Goal: Information Seeking & Learning: Learn about a topic

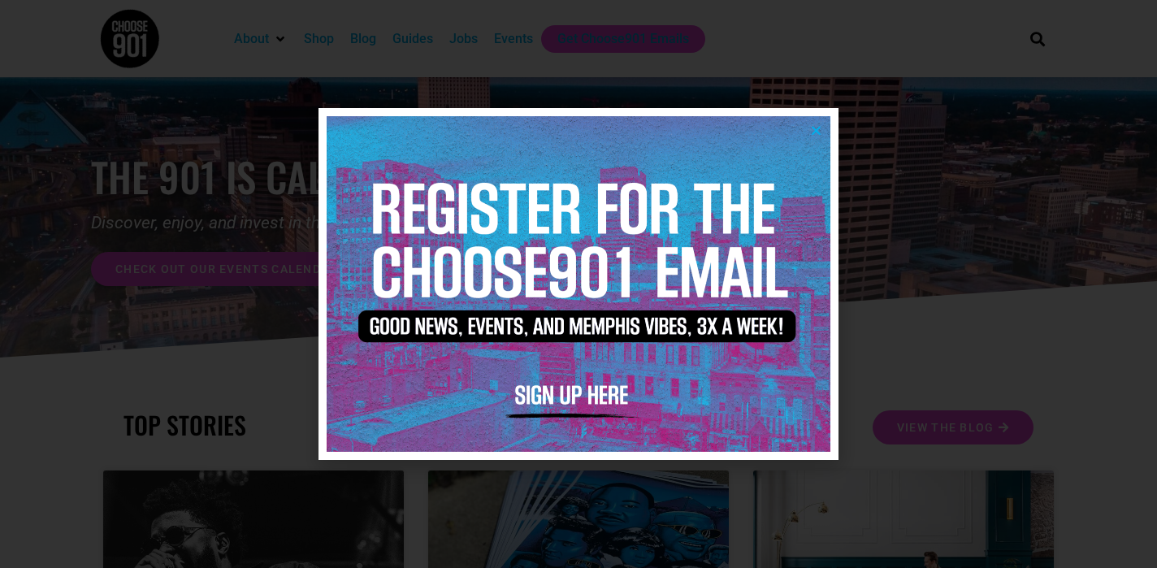
click at [817, 128] on icon "Close" at bounding box center [816, 130] width 12 height 12
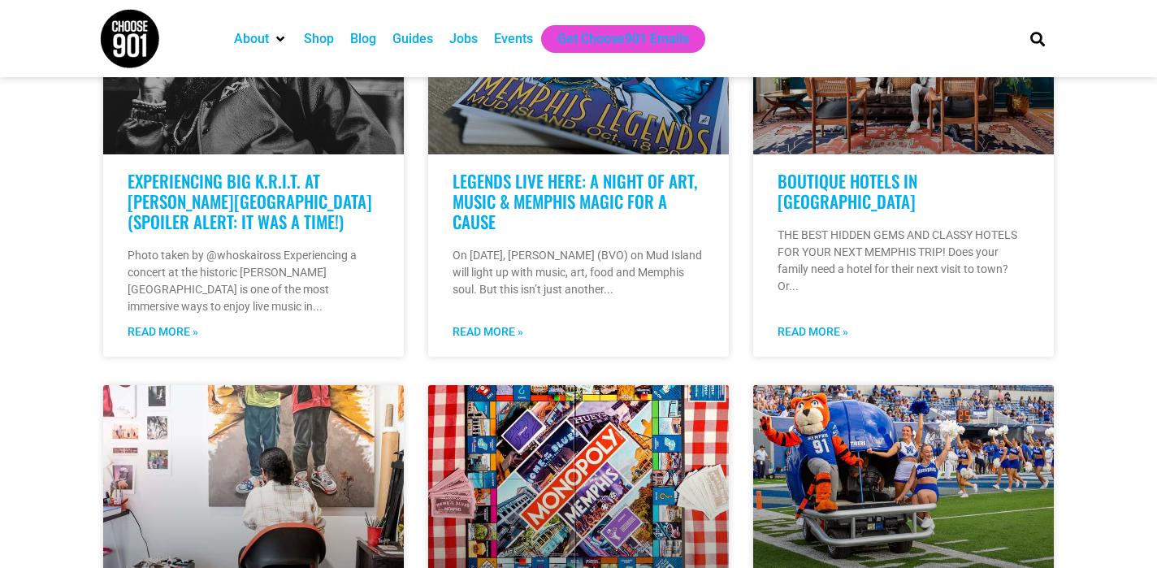
scroll to position [544, 0]
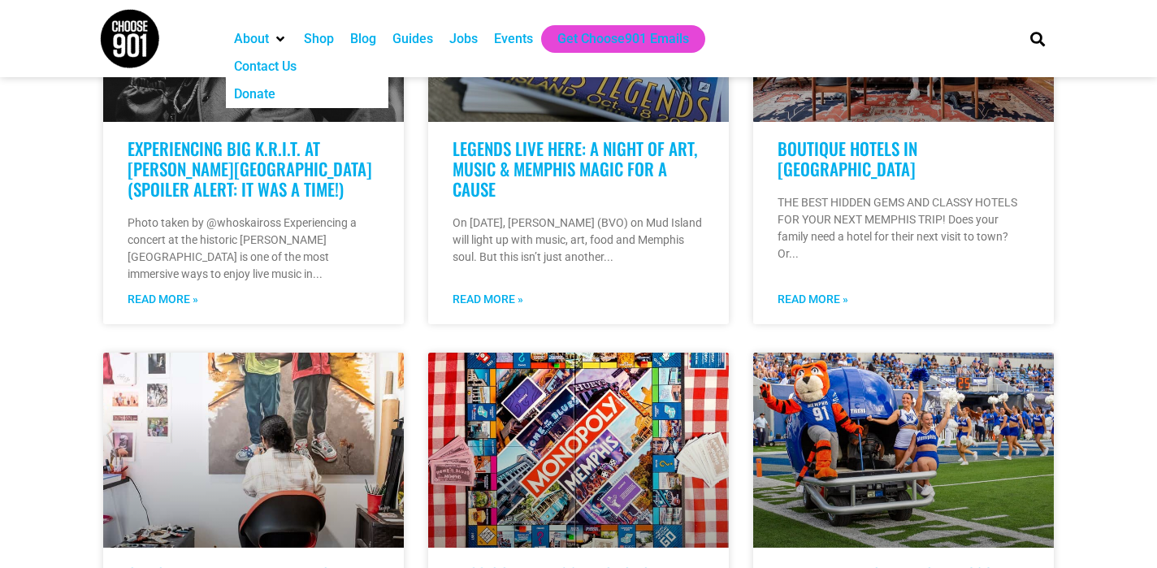
click at [279, 65] on div "Contact Us" at bounding box center [265, 66] width 63 height 19
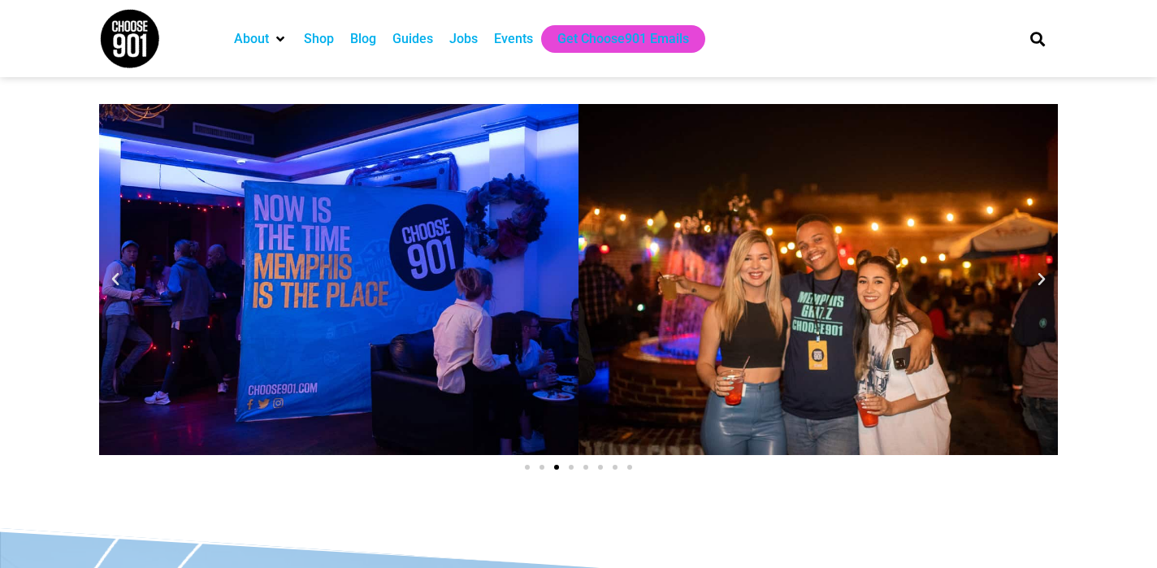
scroll to position [1471, 0]
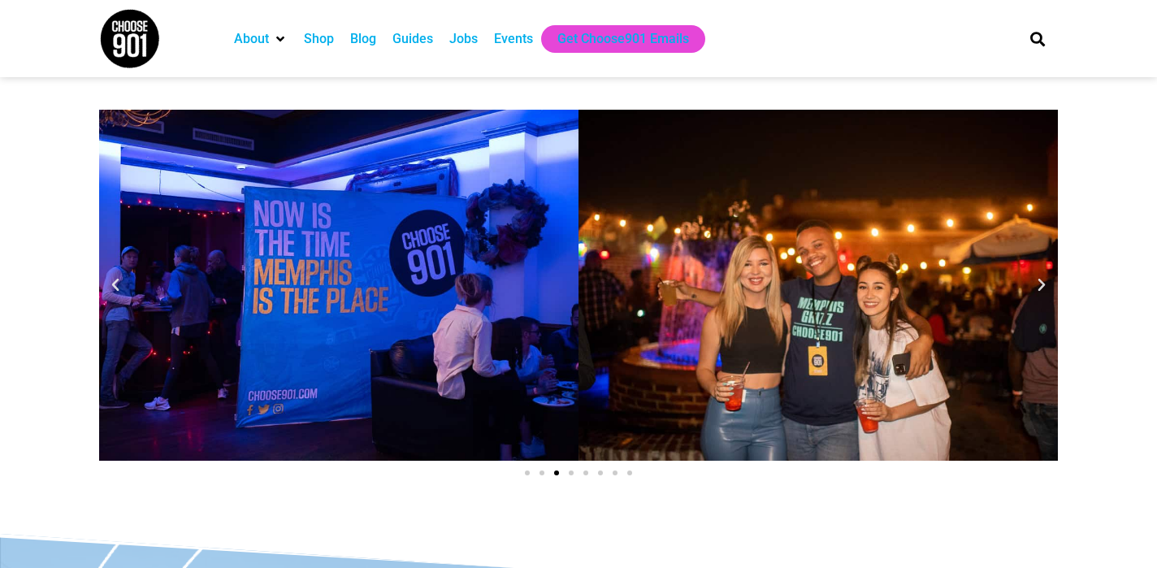
click at [1042, 279] on icon "Next slide" at bounding box center [1041, 285] width 16 height 16
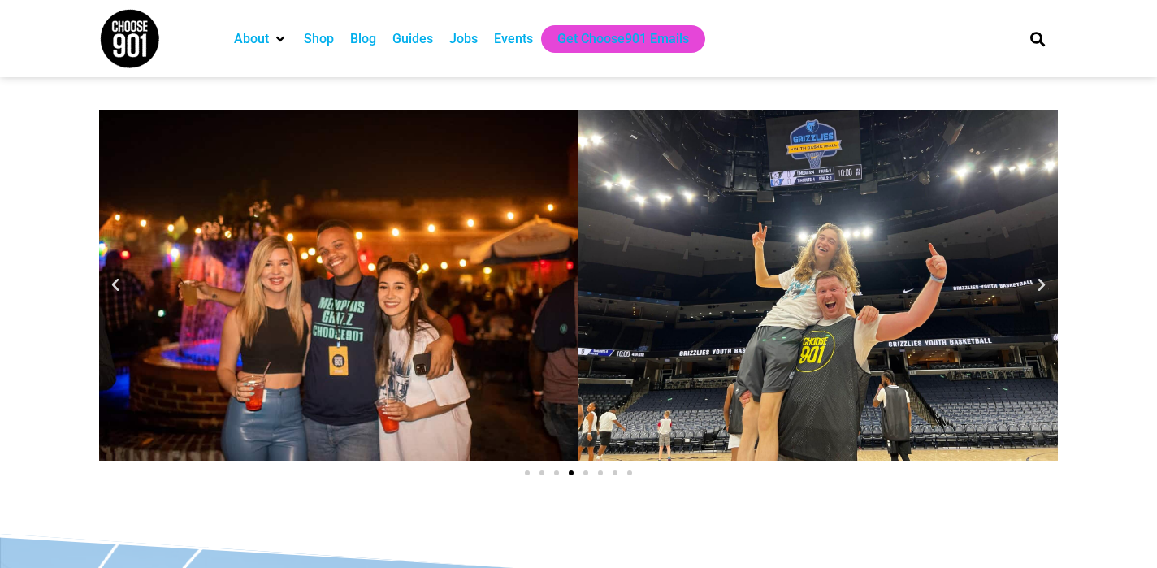
click at [1043, 279] on icon "Next slide" at bounding box center [1041, 285] width 16 height 16
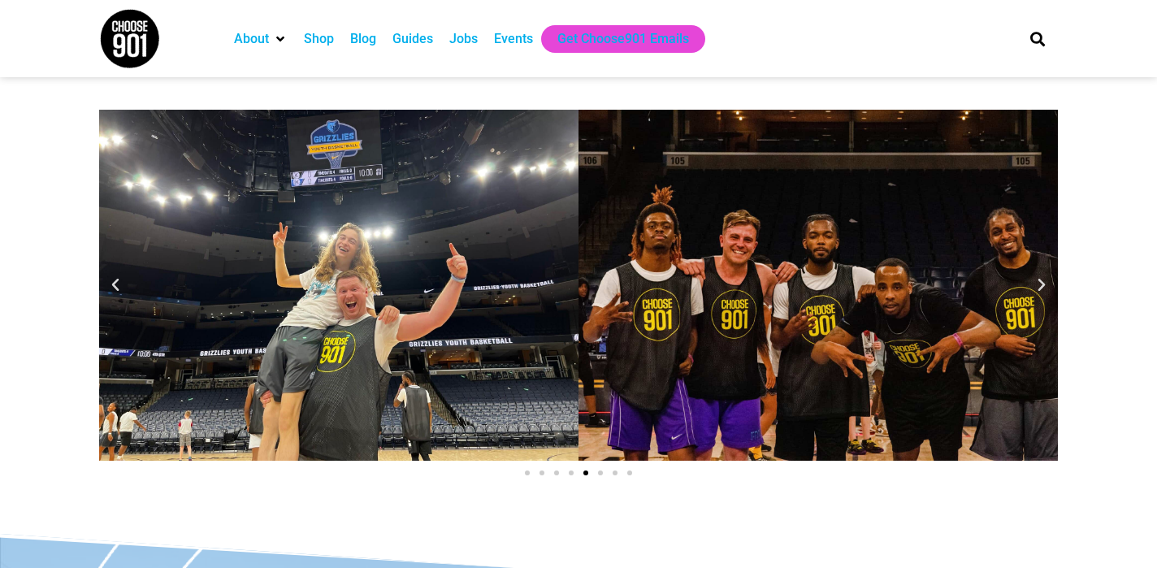
click at [1044, 280] on icon "Next slide" at bounding box center [1041, 285] width 16 height 16
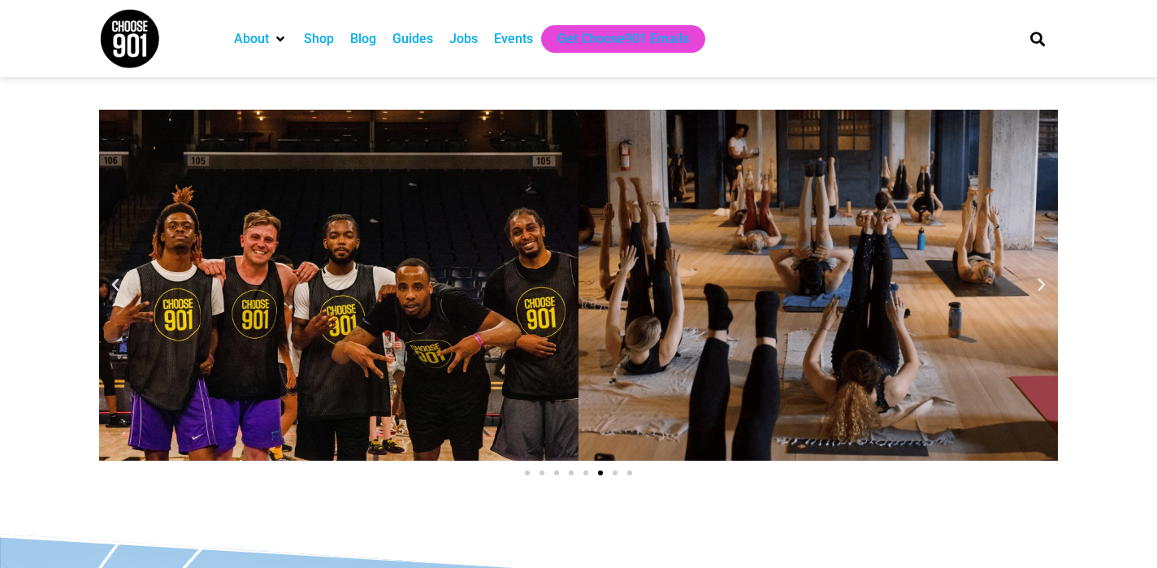
click at [1047, 288] on icon "Next slide" at bounding box center [1041, 285] width 16 height 16
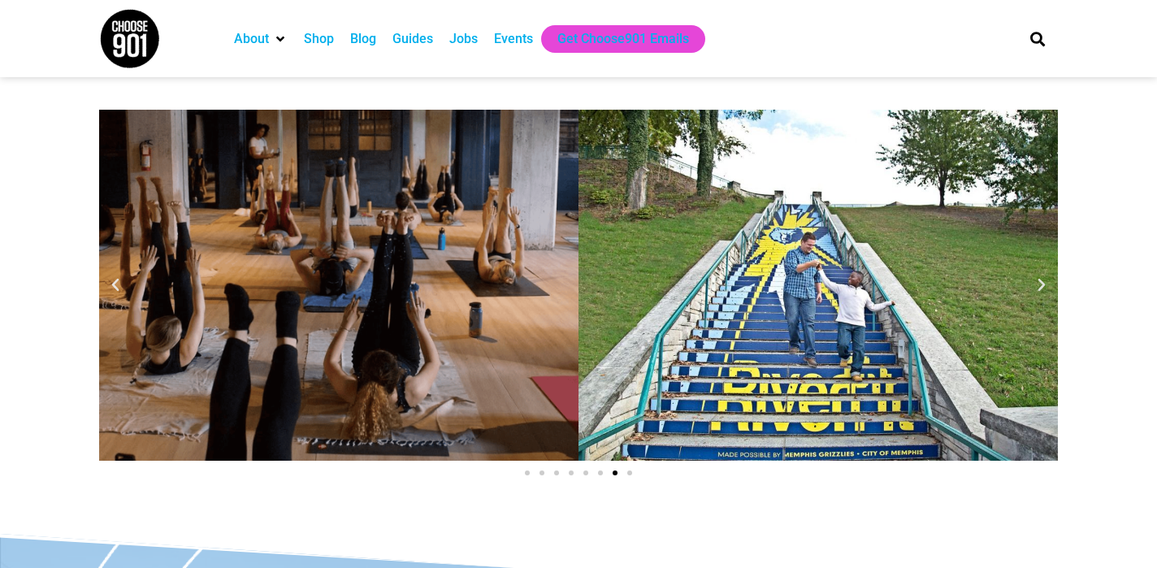
click at [1048, 288] on icon "Next slide" at bounding box center [1041, 285] width 16 height 16
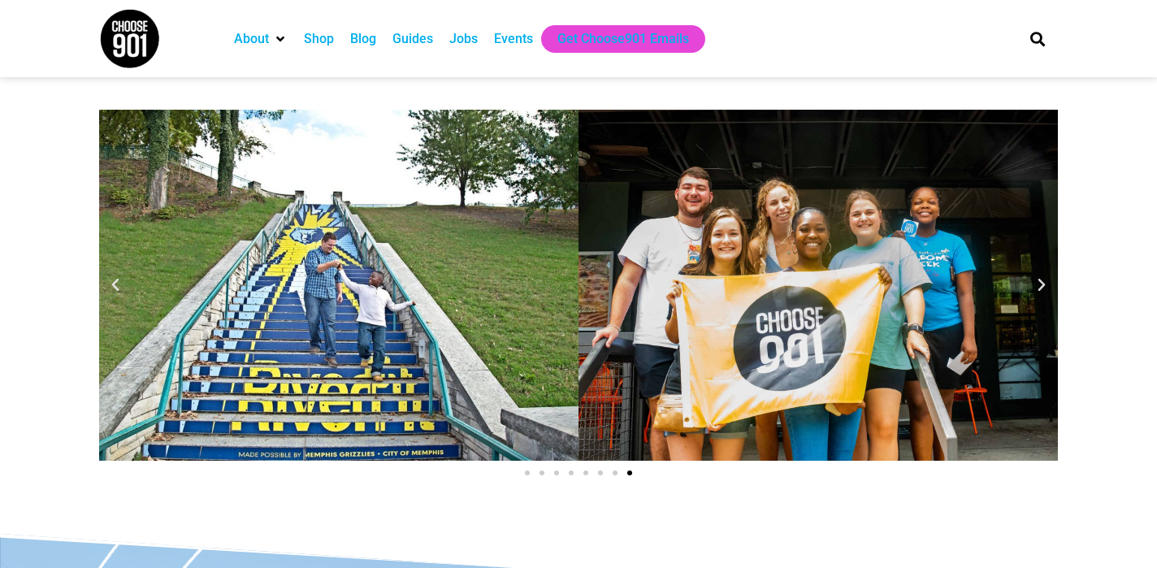
click at [1047, 288] on icon "Next slide" at bounding box center [1041, 285] width 16 height 16
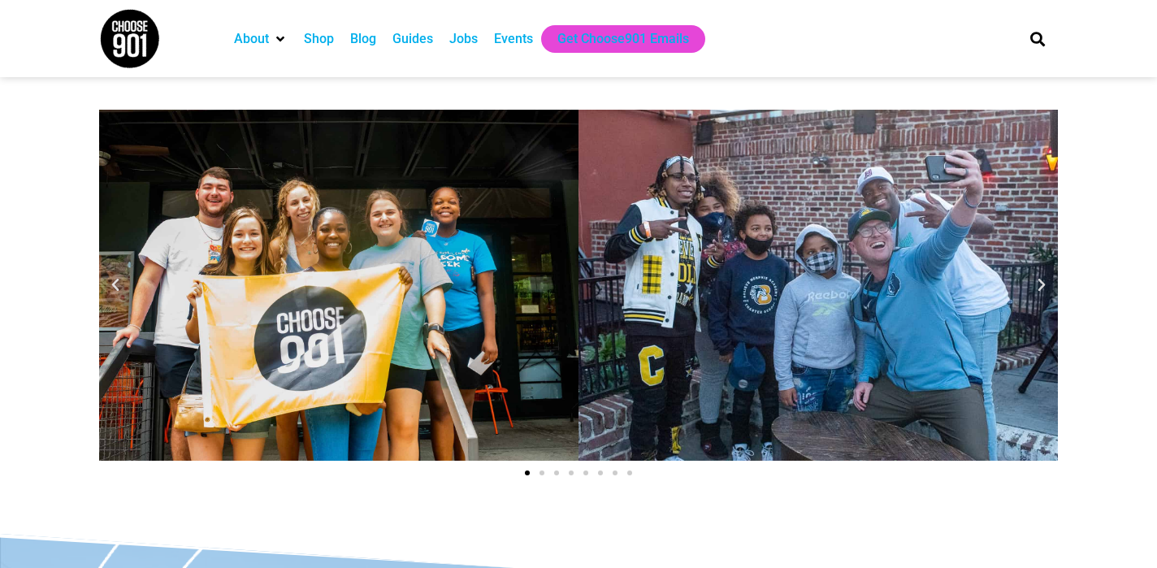
click at [1048, 289] on icon "Next slide" at bounding box center [1041, 285] width 16 height 16
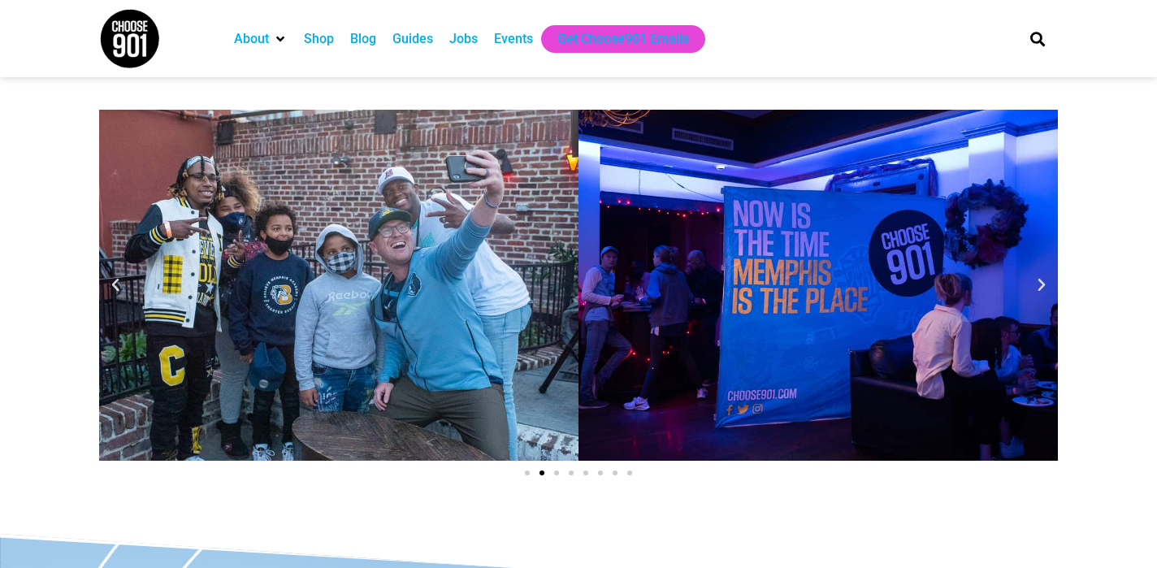
click at [1048, 289] on icon "Next slide" at bounding box center [1041, 285] width 16 height 16
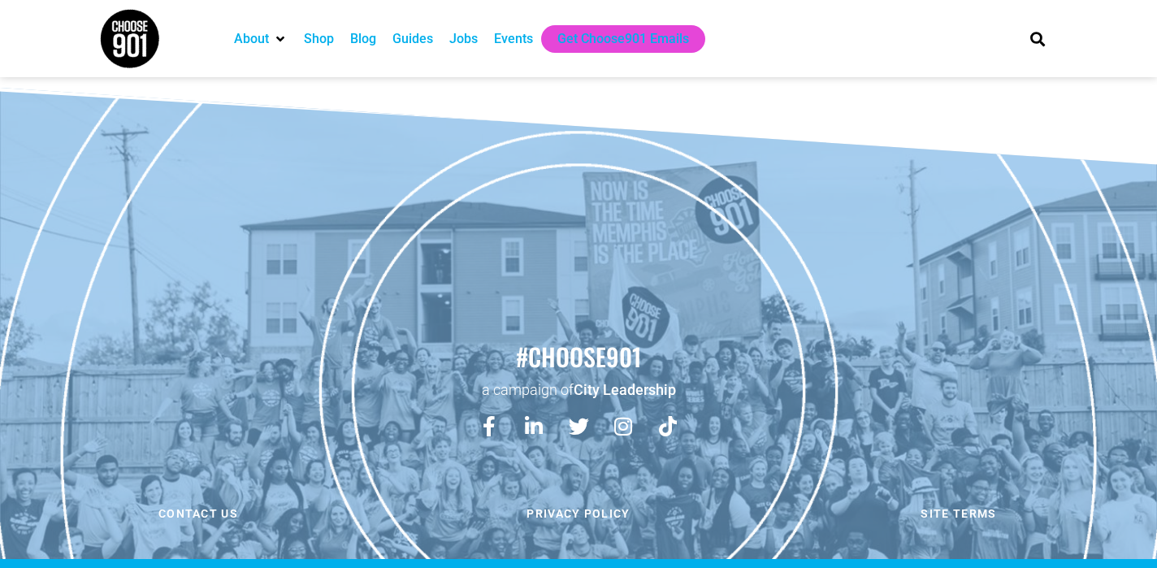
scroll to position [1948, 0]
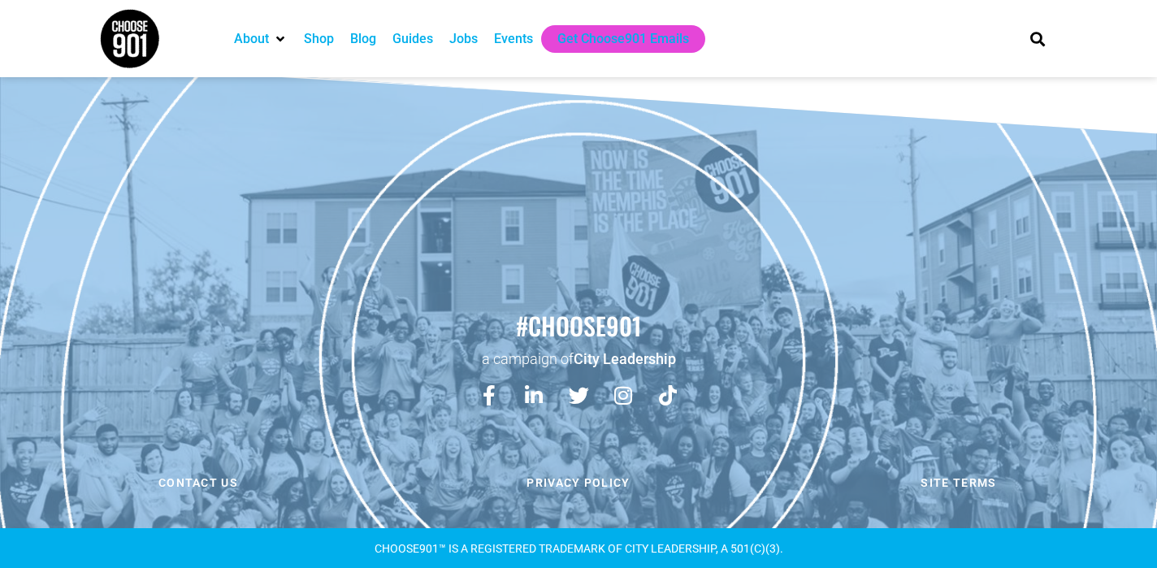
click at [469, 38] on div "Jobs" at bounding box center [463, 38] width 28 height 19
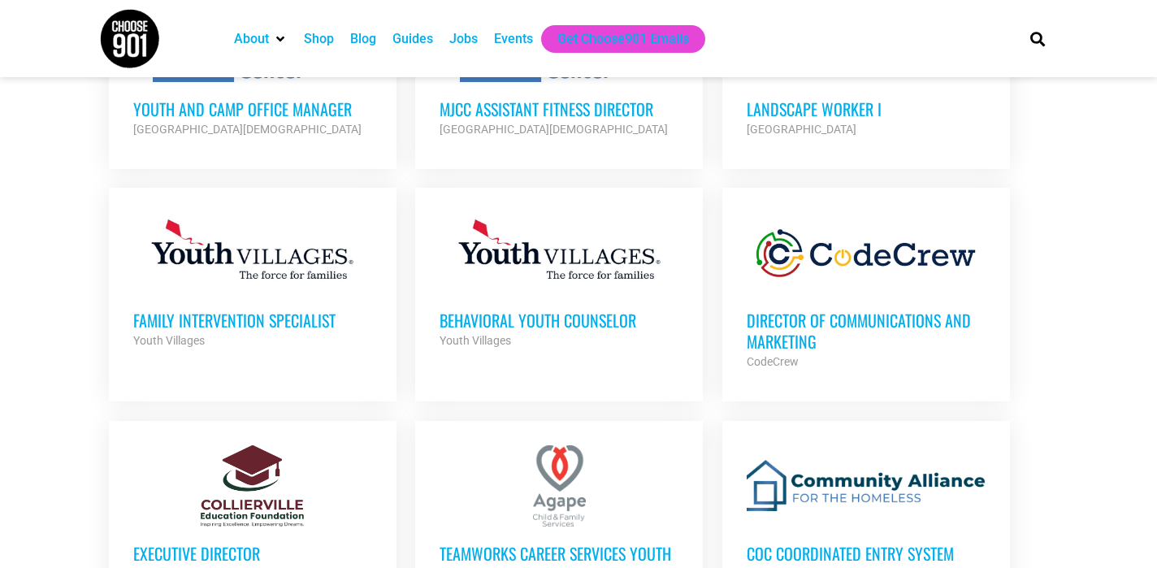
scroll to position [1072, 0]
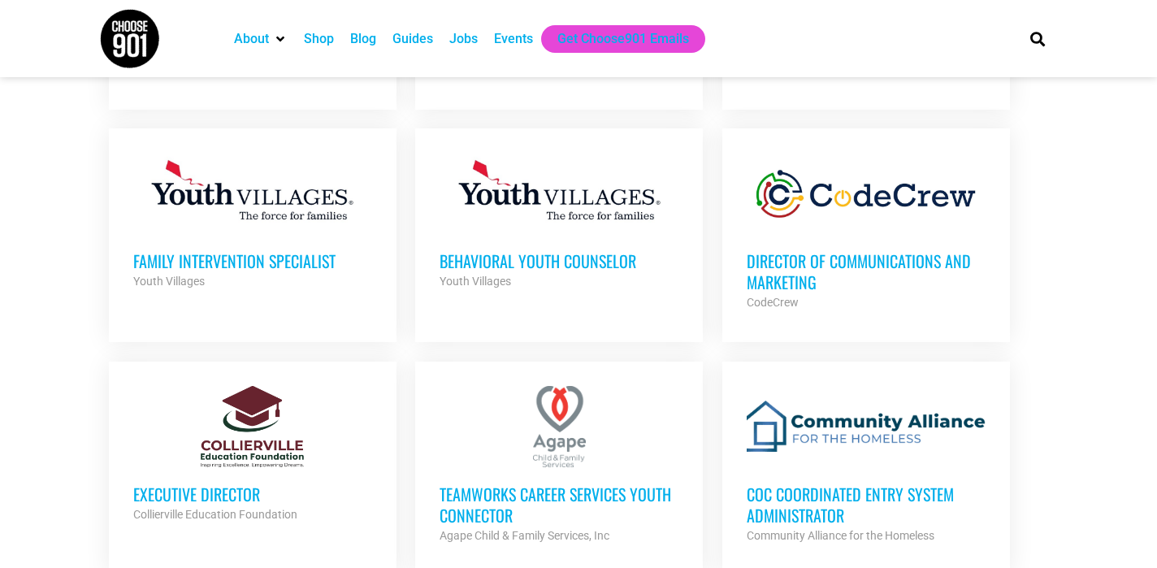
click at [937, 283] on h3 "Director of Communications and Marketing" at bounding box center [866, 271] width 239 height 42
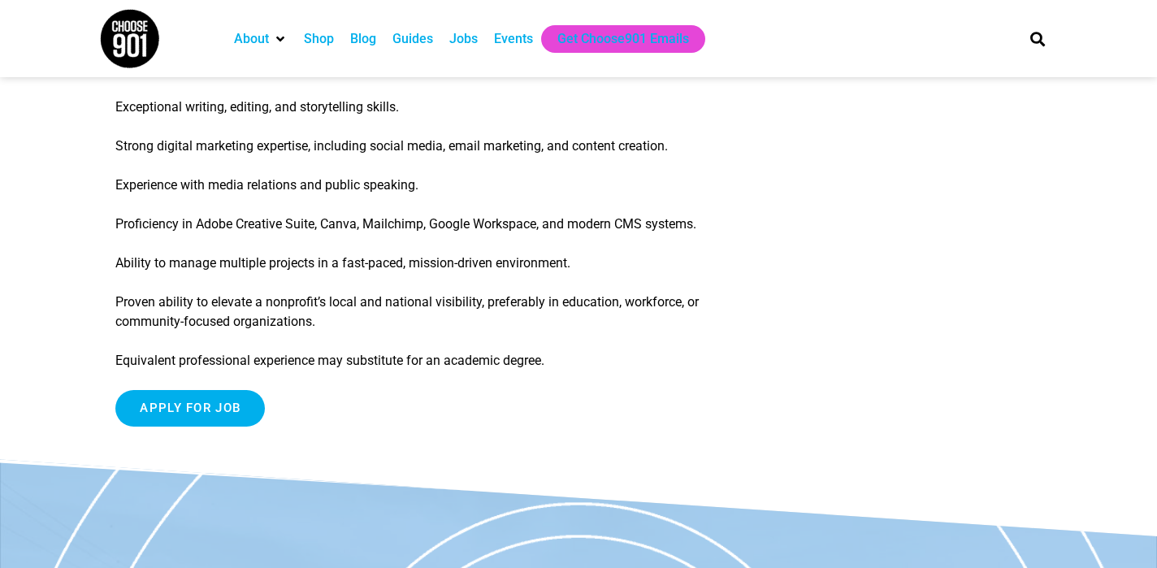
scroll to position [2006, 0]
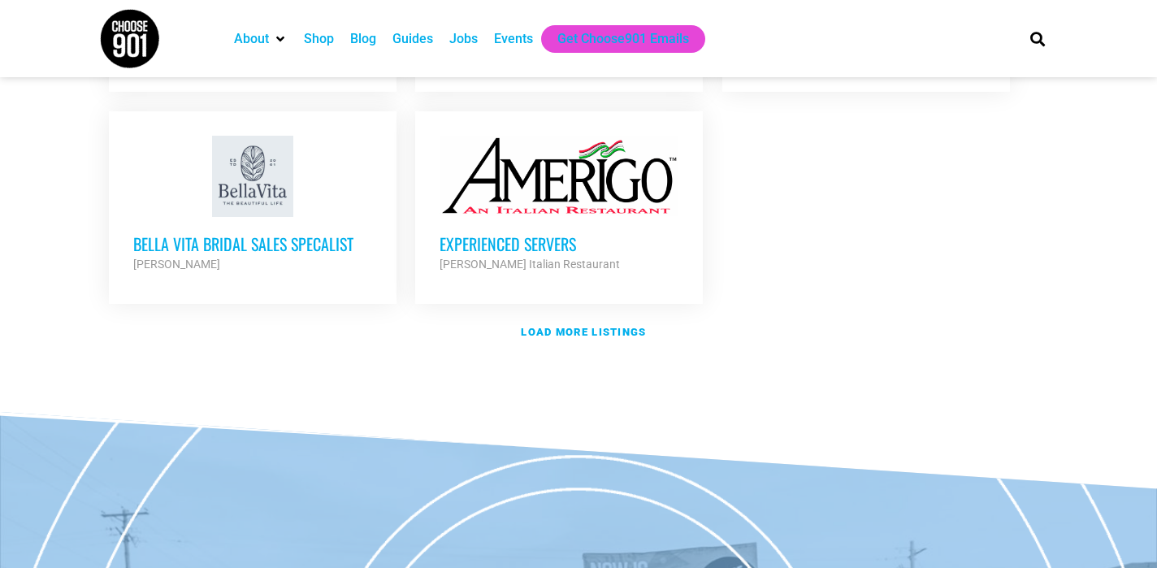
scroll to position [2043, 0]
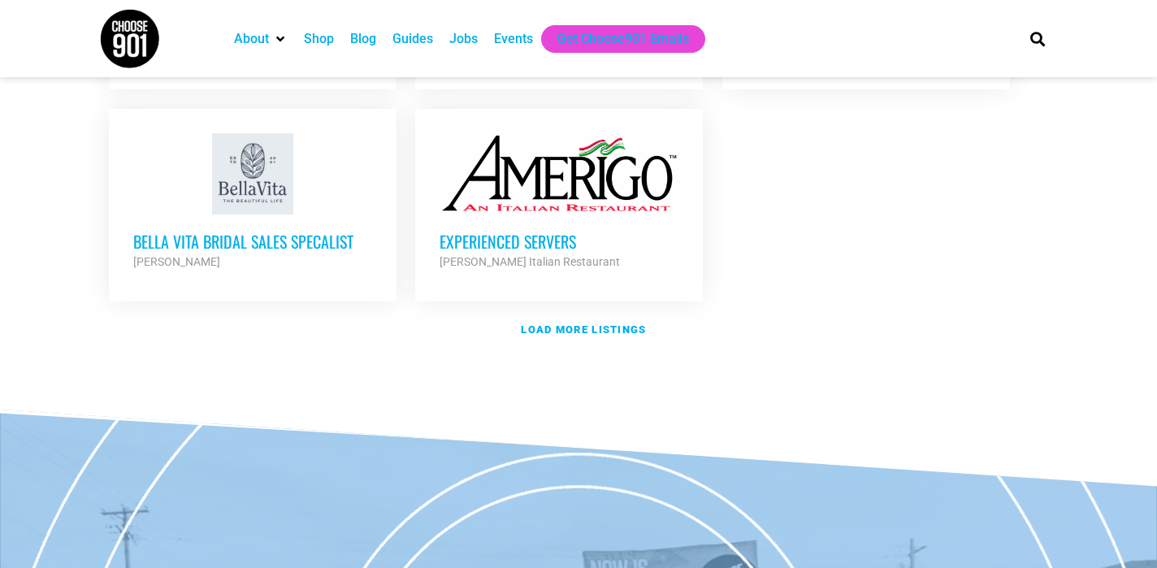
click at [330, 39] on div "Shop" at bounding box center [319, 38] width 30 height 19
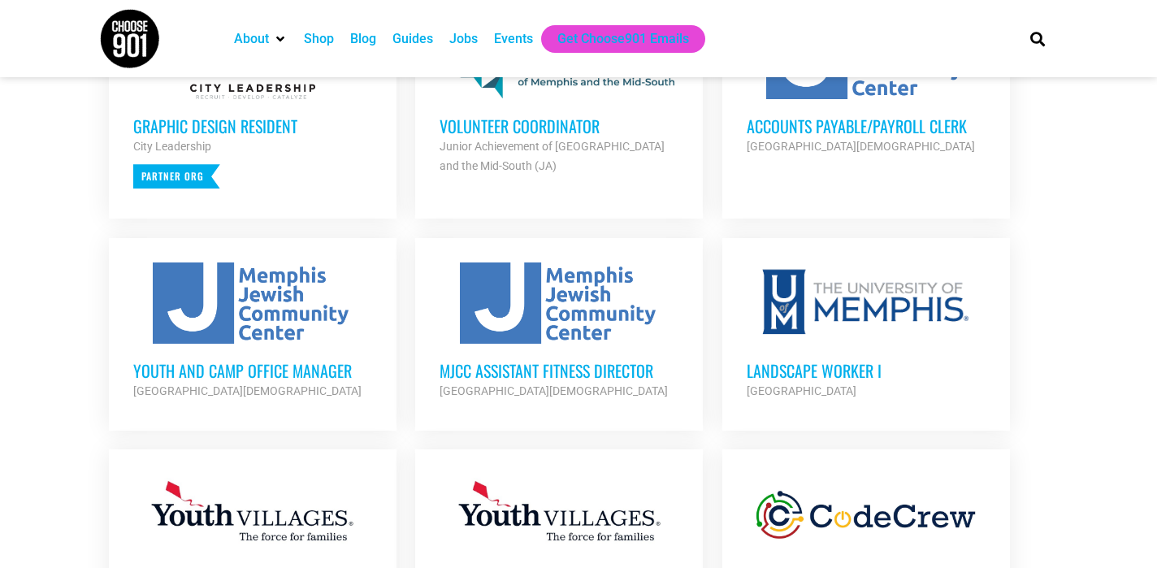
scroll to position [796, 0]
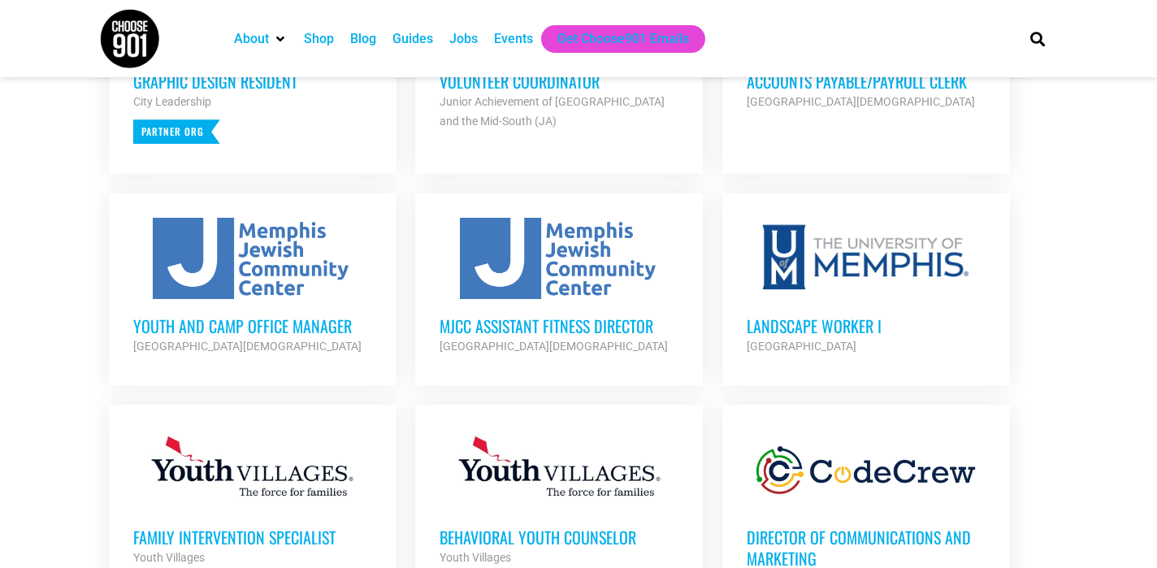
click at [138, 34] on img at bounding box center [129, 38] width 61 height 61
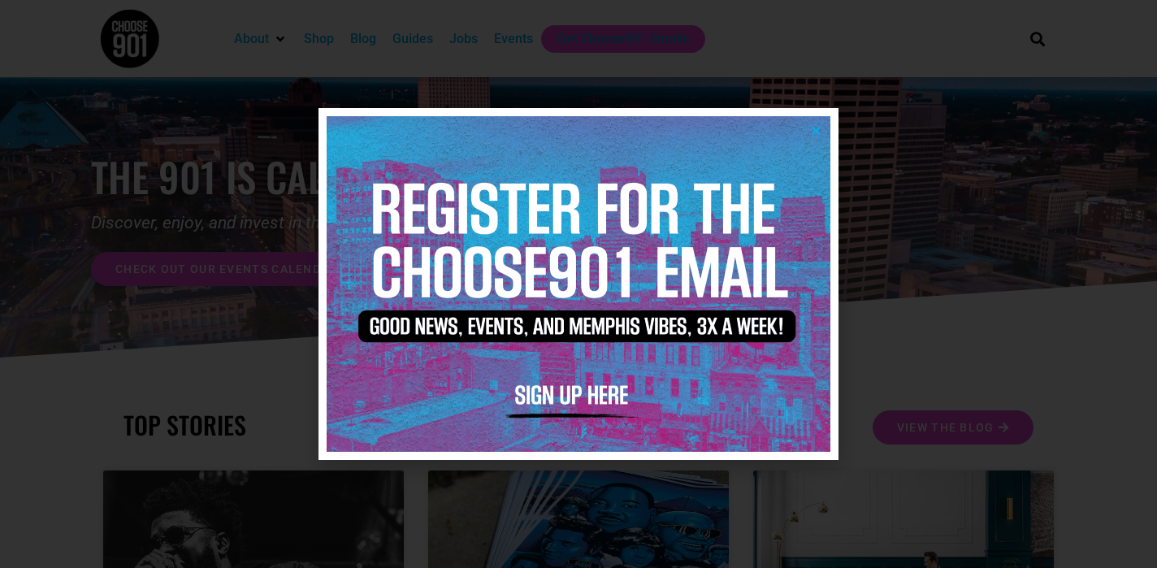
click at [812, 128] on icon "Close" at bounding box center [816, 130] width 12 height 12
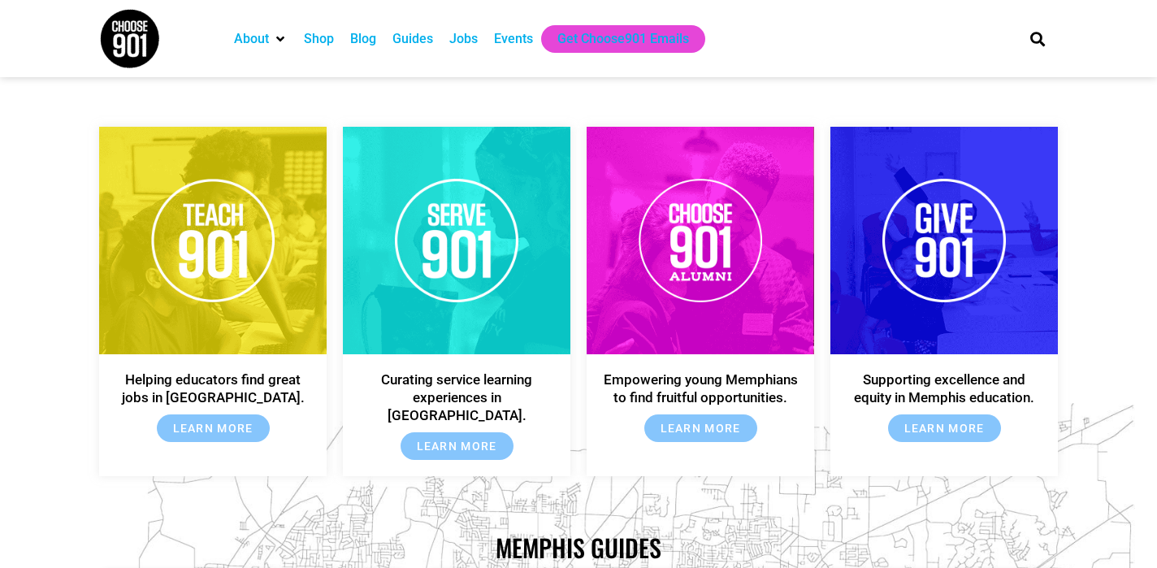
scroll to position [2245, 0]
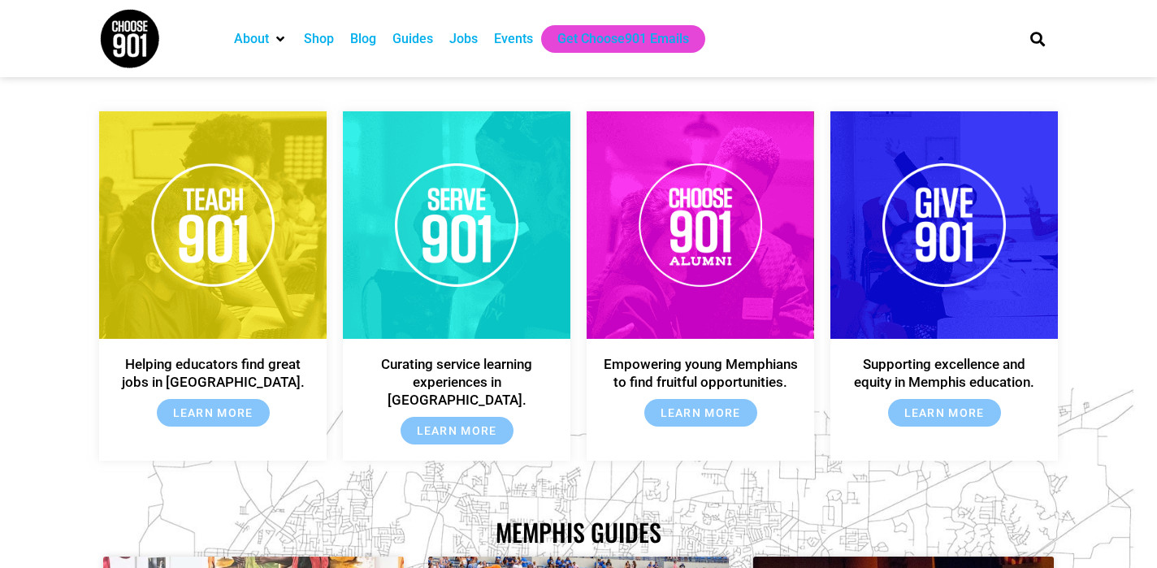
click at [714, 243] on img at bounding box center [700, 225] width 162 height 162
